Goal: Transaction & Acquisition: Book appointment/travel/reservation

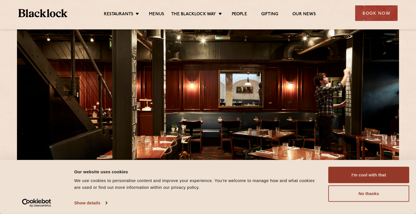
scroll to position [17, 0]
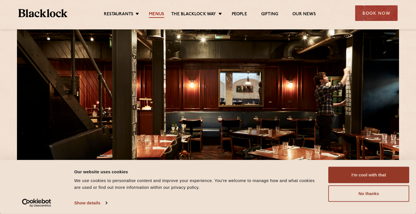
click at [158, 14] on link "Menus" at bounding box center [156, 15] width 15 height 6
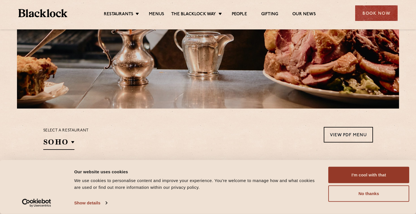
scroll to position [95, 0]
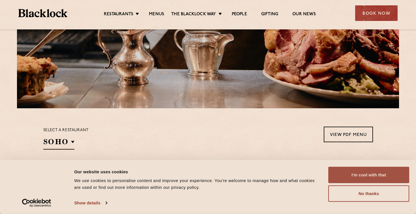
click at [364, 178] on button "I'm cool with that" at bounding box center [369, 175] width 81 height 16
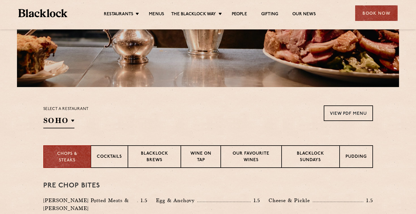
scroll to position [118, 0]
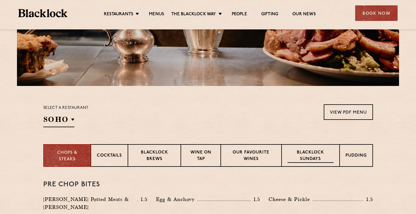
click at [301, 156] on p "Blacklock Sundays" at bounding box center [311, 156] width 46 height 13
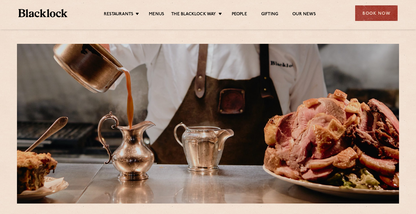
scroll to position [0, 0]
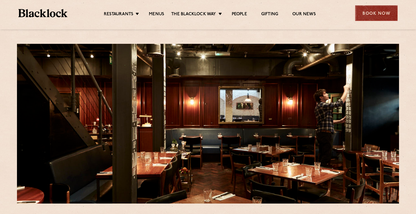
click at [368, 16] on div "Book Now" at bounding box center [377, 13] width 42 height 16
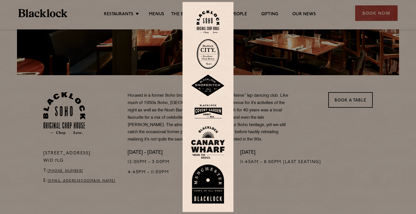
scroll to position [130, 0]
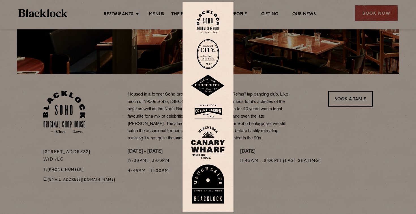
click at [353, 100] on div at bounding box center [208, 107] width 416 height 214
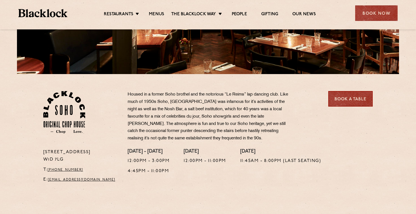
click at [353, 100] on link "Book a Table" at bounding box center [351, 99] width 44 height 16
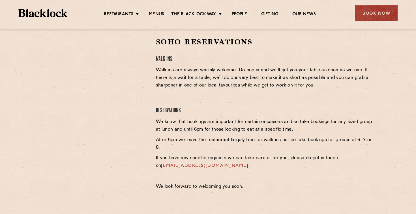
scroll to position [188, 0]
